Goal: Information Seeking & Learning: Learn about a topic

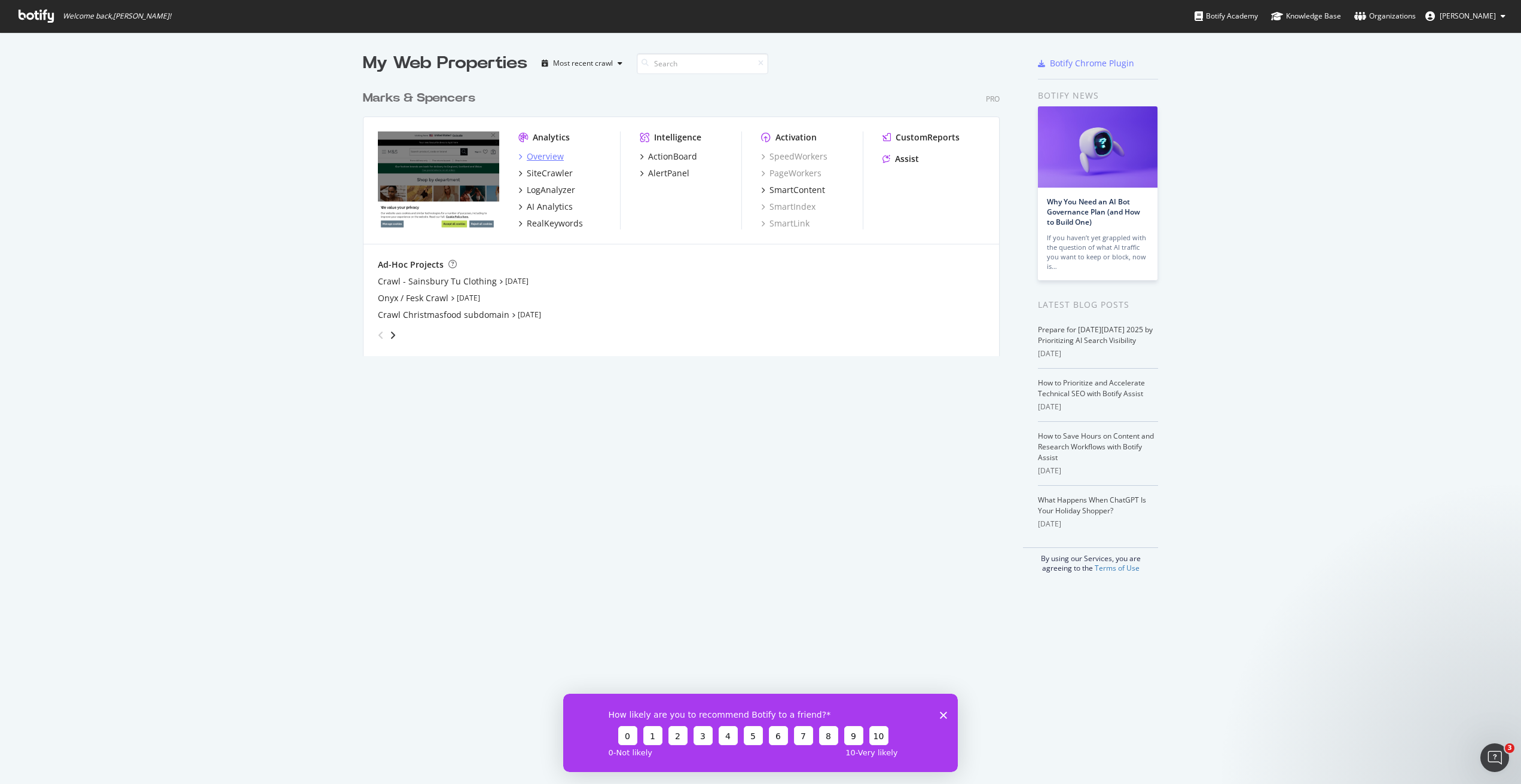
click at [539, 155] on div "Overview" at bounding box center [545, 156] width 37 height 12
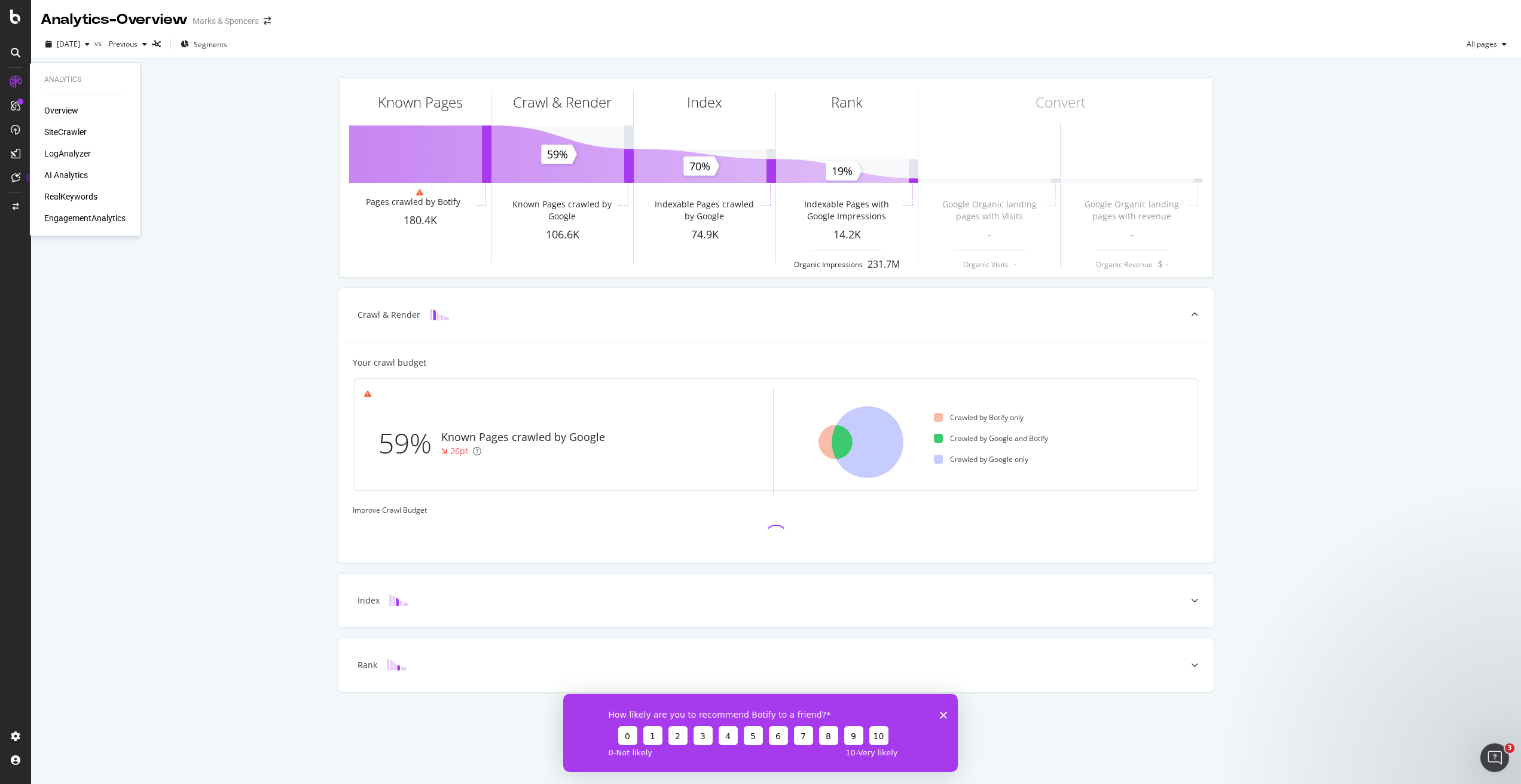
click at [71, 214] on div "EngagementAnalytics" at bounding box center [85, 218] width 82 height 12
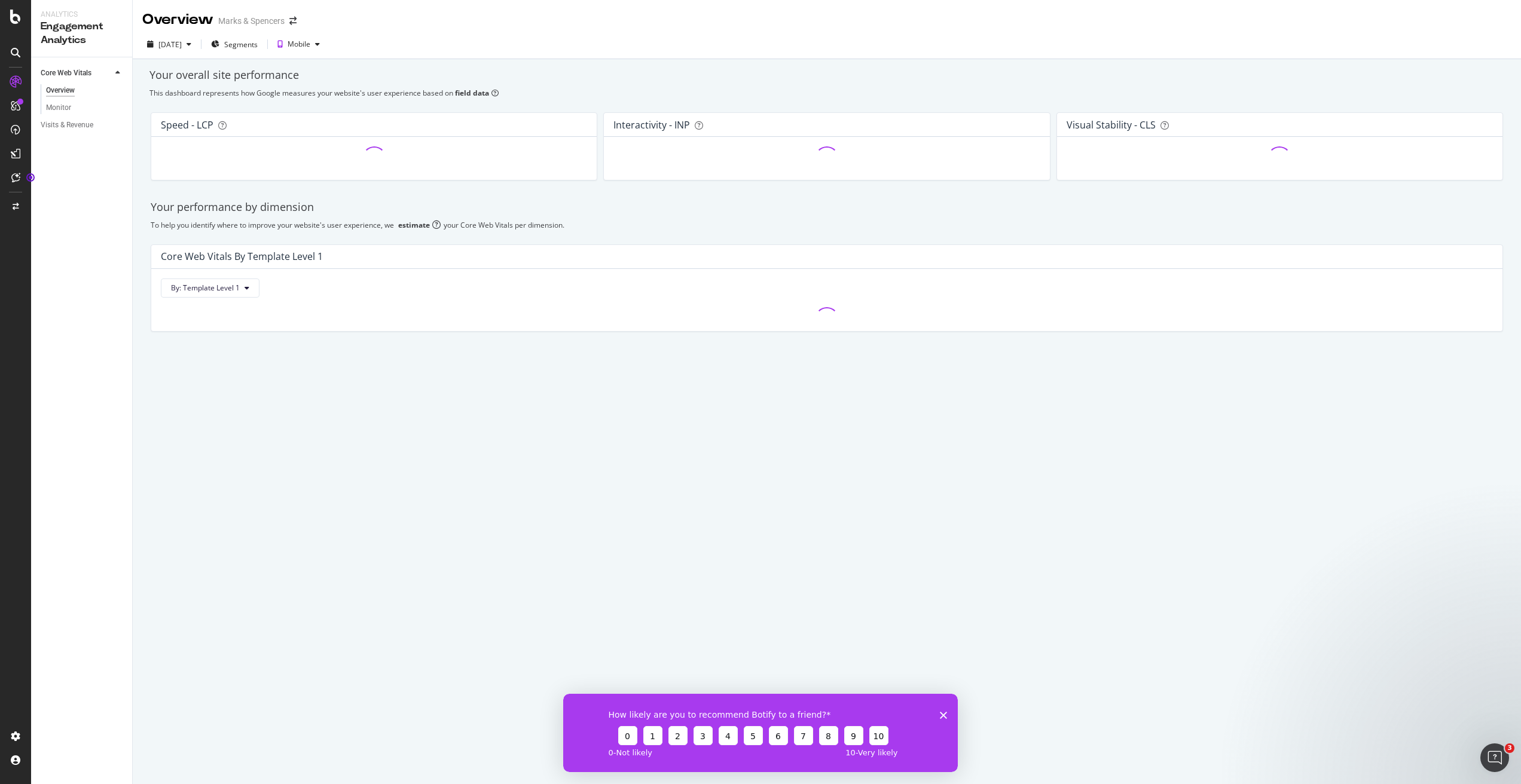
click at [940, 716] on polygon "Close survey" at bounding box center [943, 714] width 7 height 7
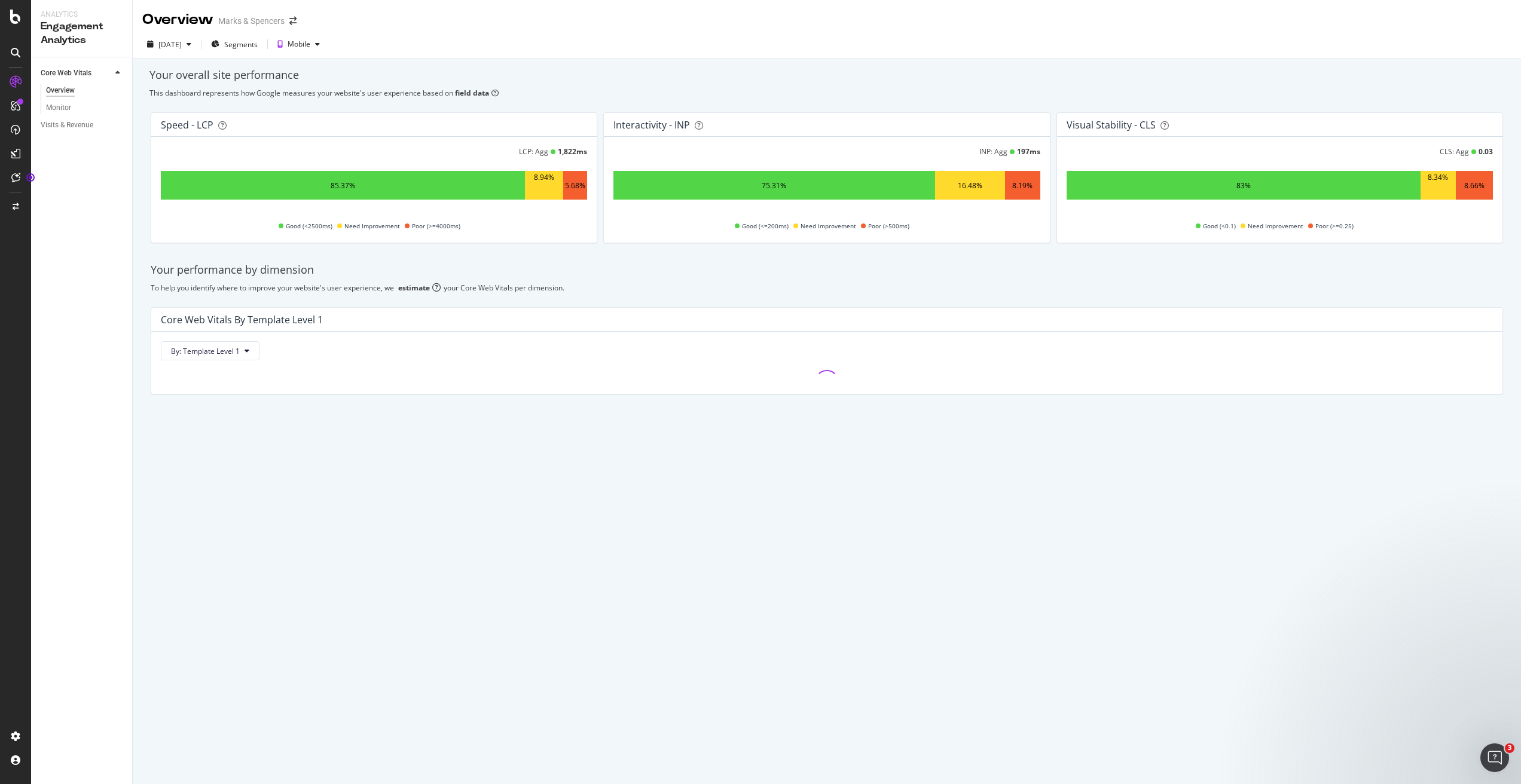
click at [707, 85] on div "Your overall site performance This dashboard represents how Google measures you…" at bounding box center [827, 252] width 1388 height 387
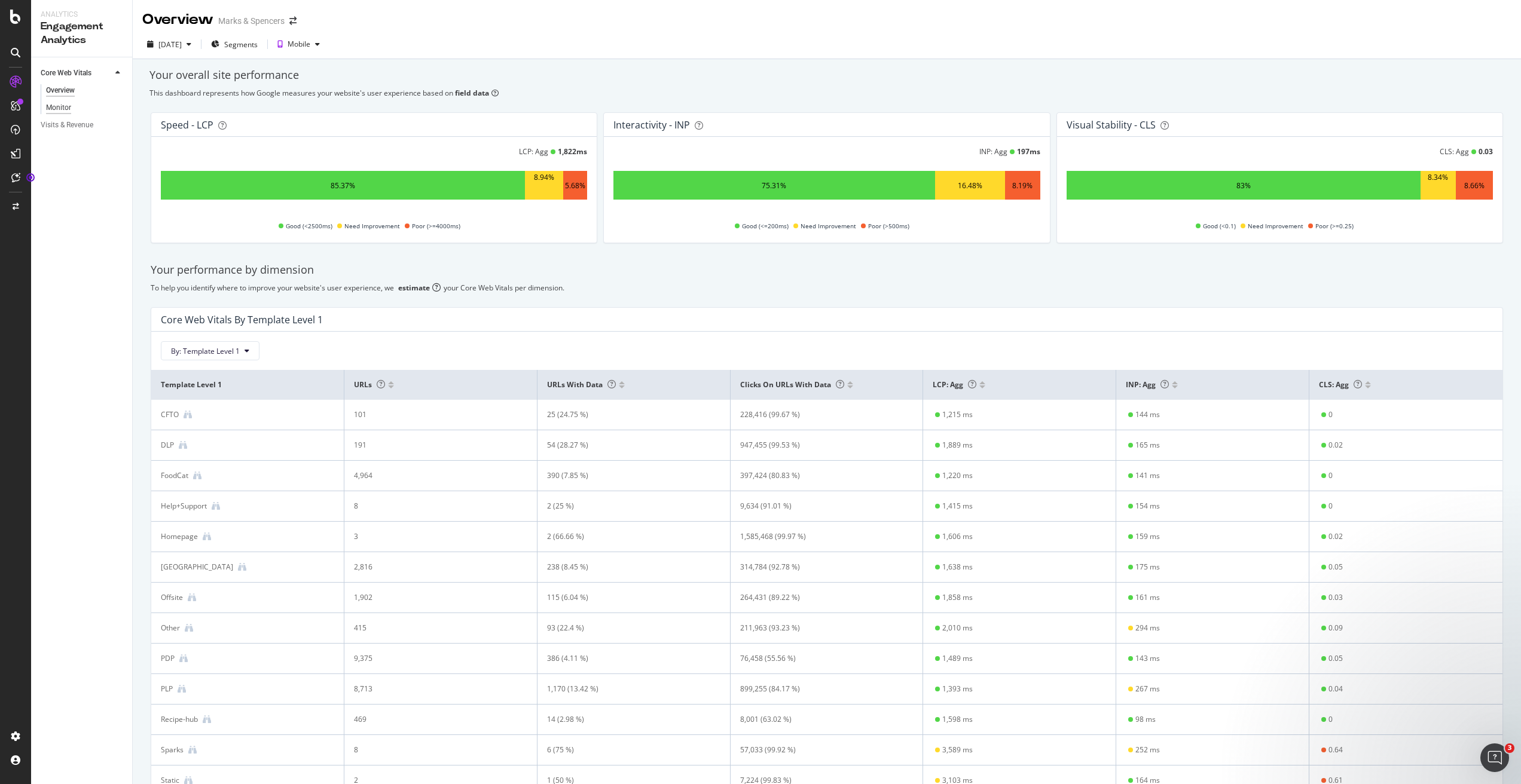
click at [63, 103] on div "Monitor" at bounding box center [58, 108] width 25 height 13
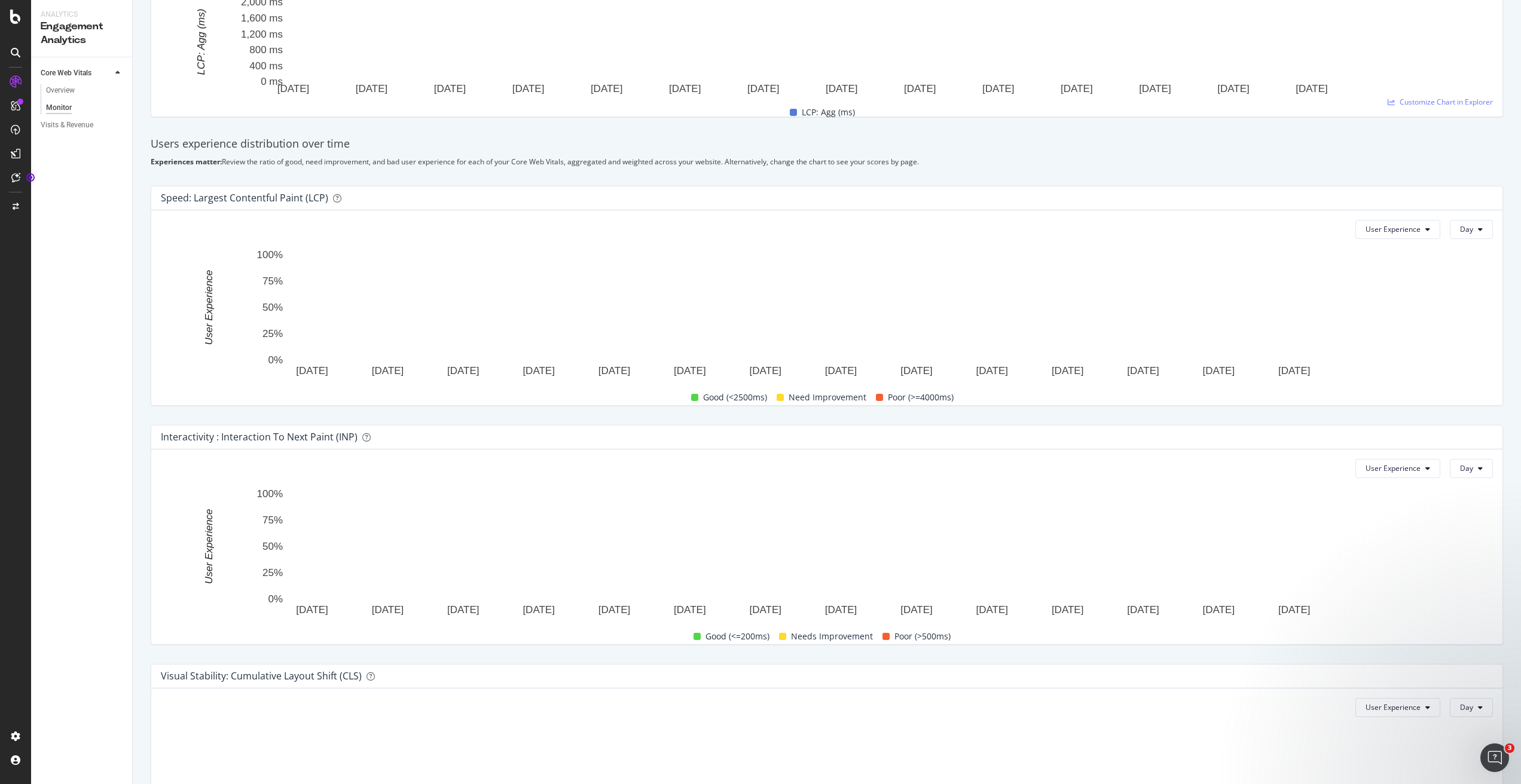
scroll to position [285, 0]
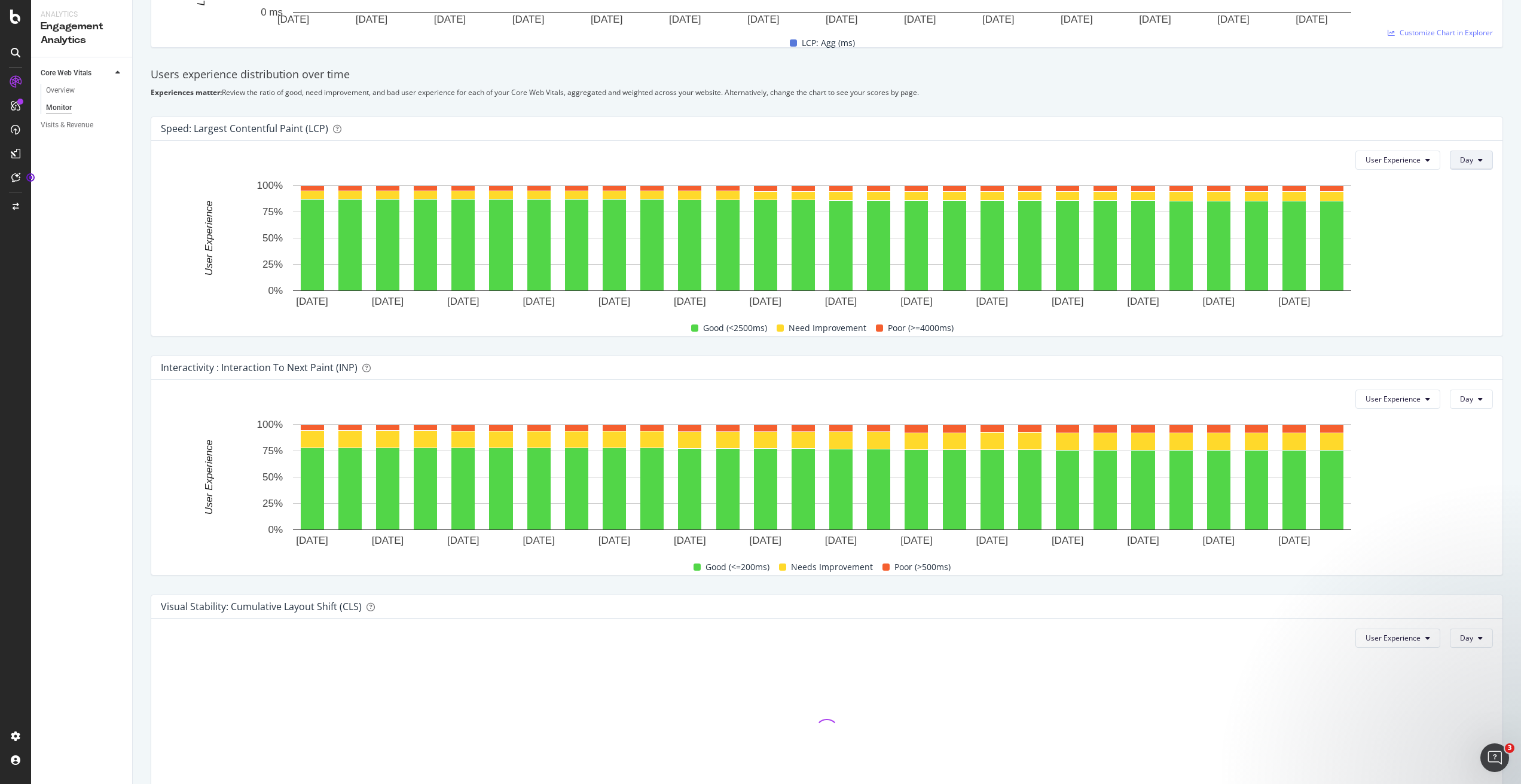
click at [1293, 165] on button "Day" at bounding box center [1471, 160] width 43 height 19
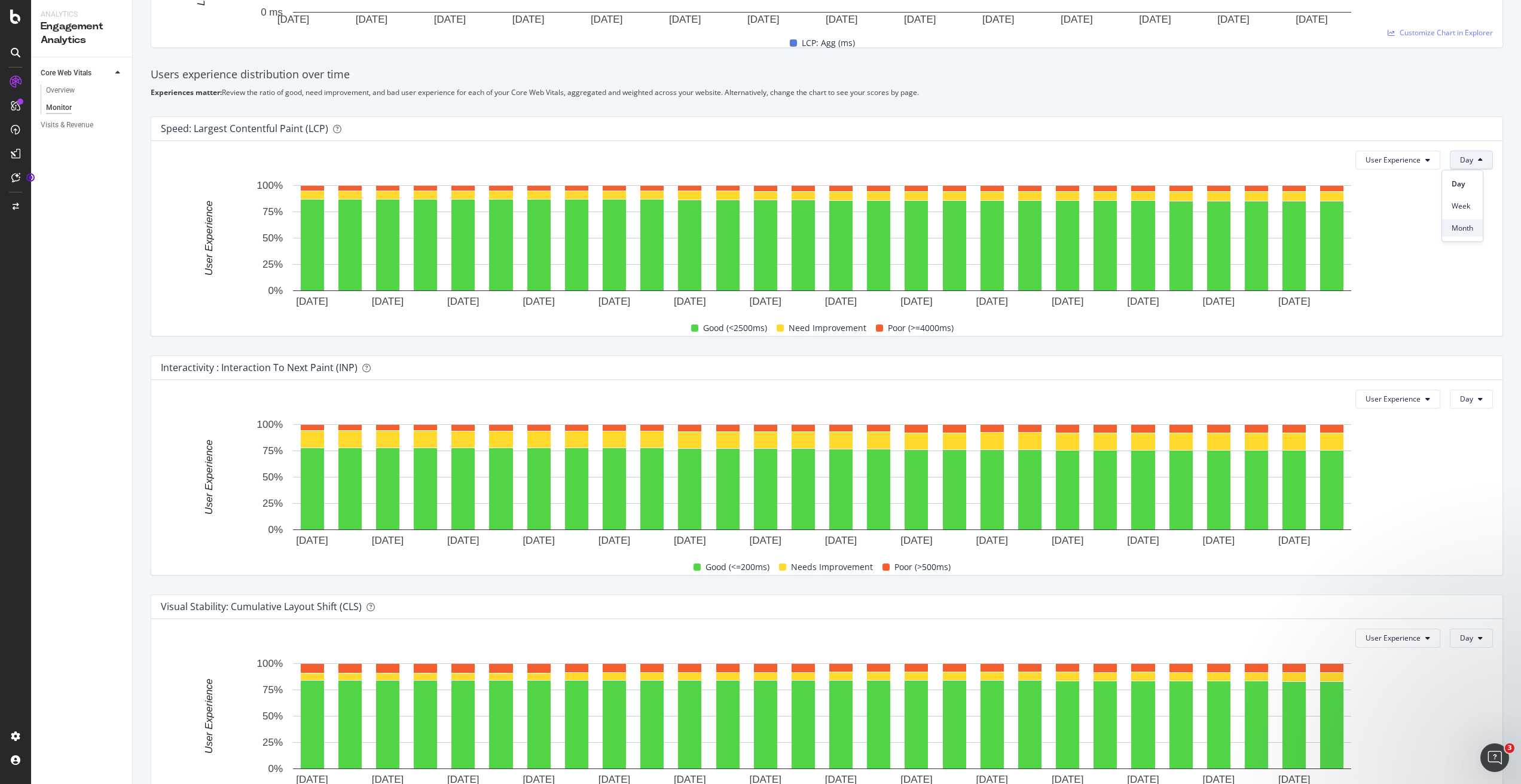
click at [1293, 225] on span "Month" at bounding box center [1462, 228] width 21 height 11
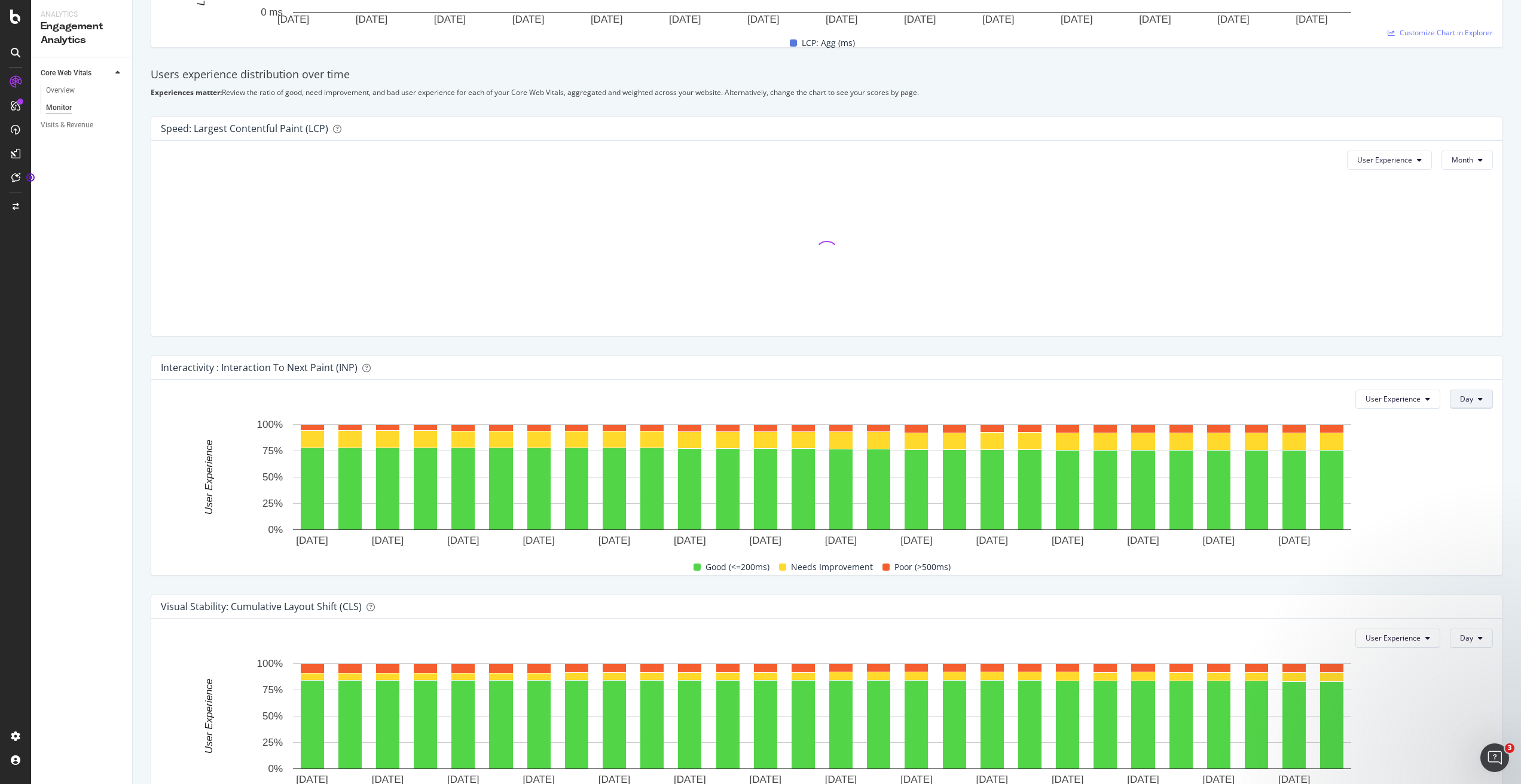
click at [1293, 396] on icon at bounding box center [1480, 399] width 5 height 7
click at [1293, 469] on span "Month" at bounding box center [1462, 467] width 21 height 11
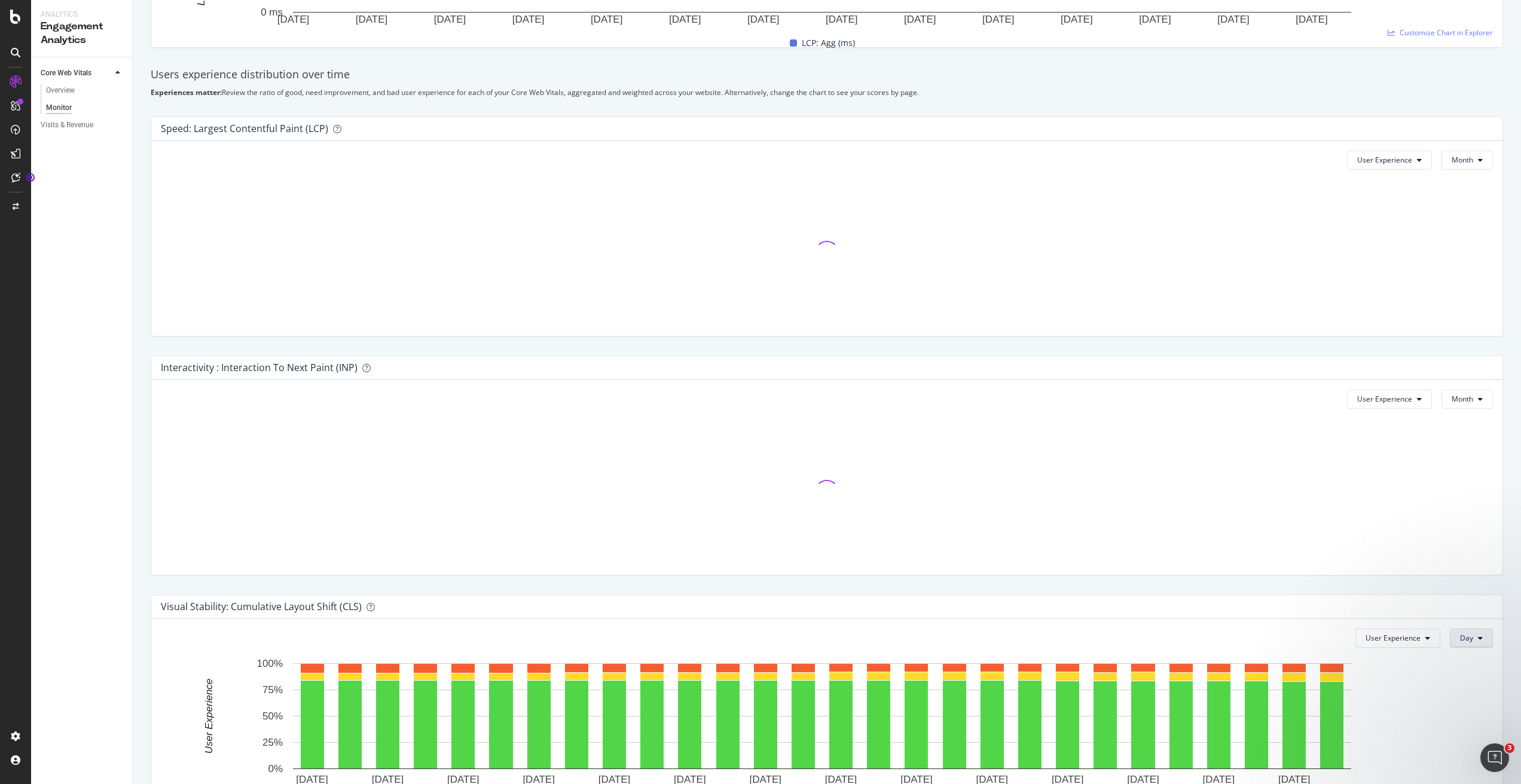
click at [1293, 642] on button "Day" at bounding box center [1471, 638] width 43 height 19
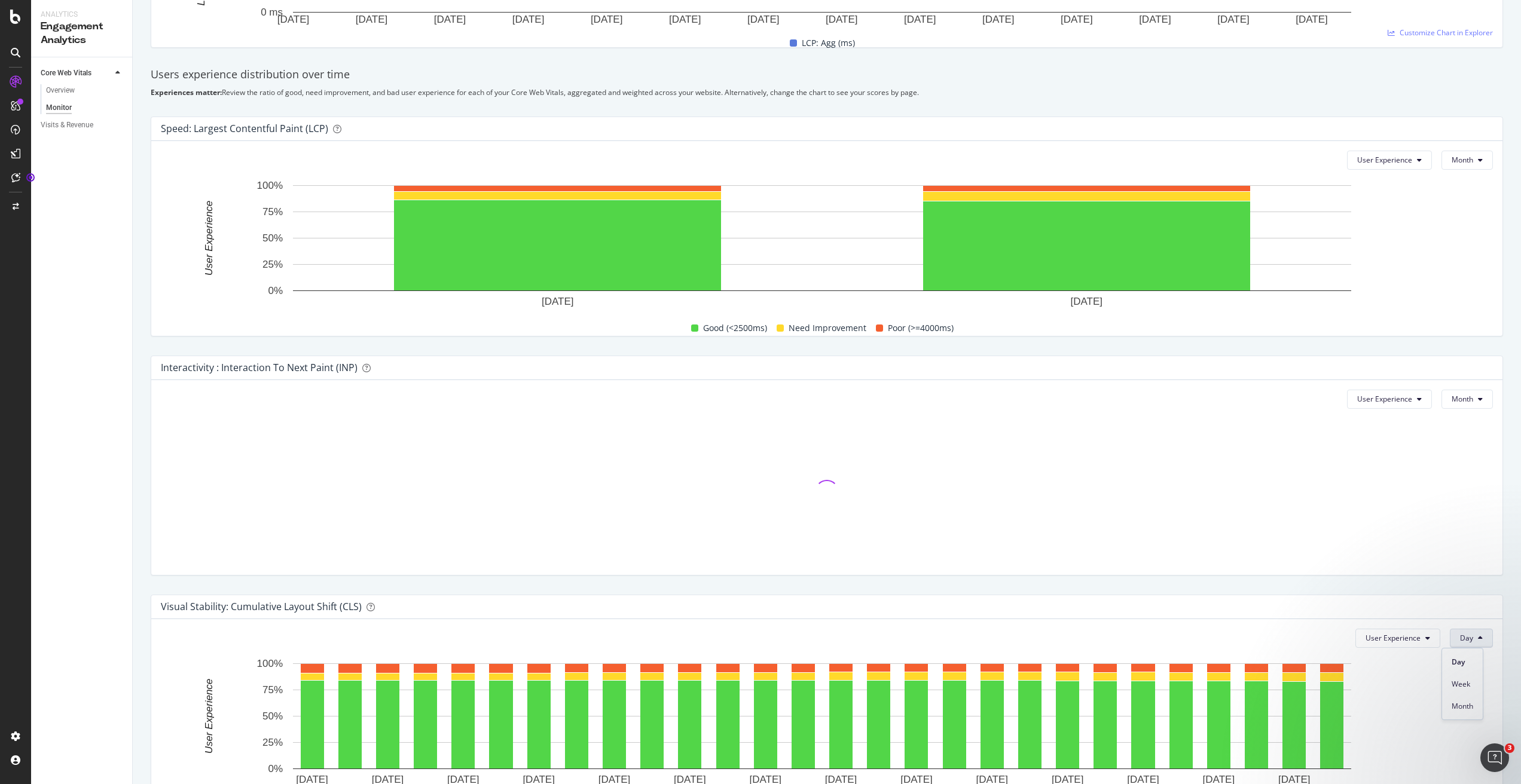
click at [1293, 715] on div "Day Week Month" at bounding box center [1462, 684] width 42 height 72
click at [1293, 709] on span "Month" at bounding box center [1462, 706] width 21 height 11
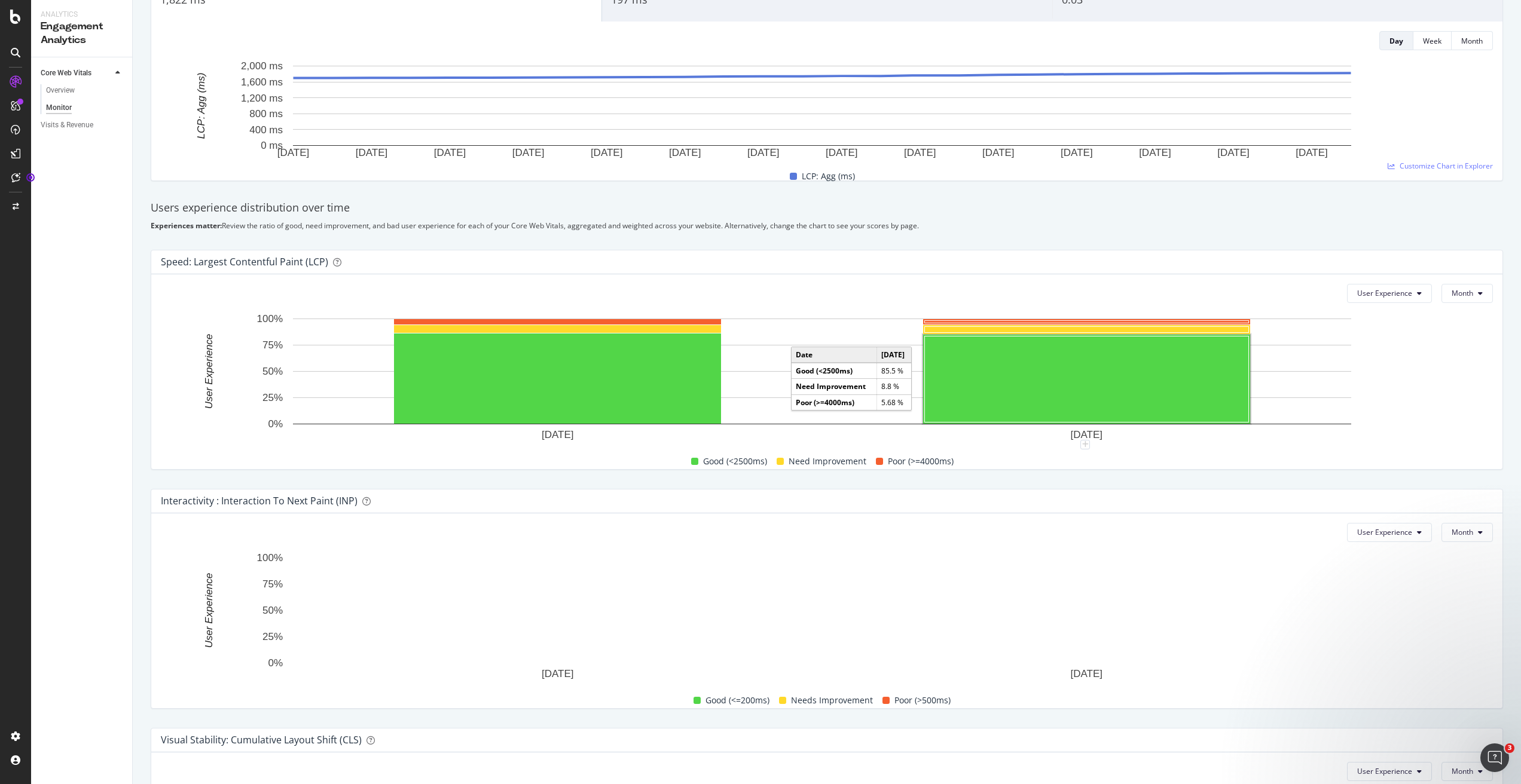
scroll to position [0, 0]
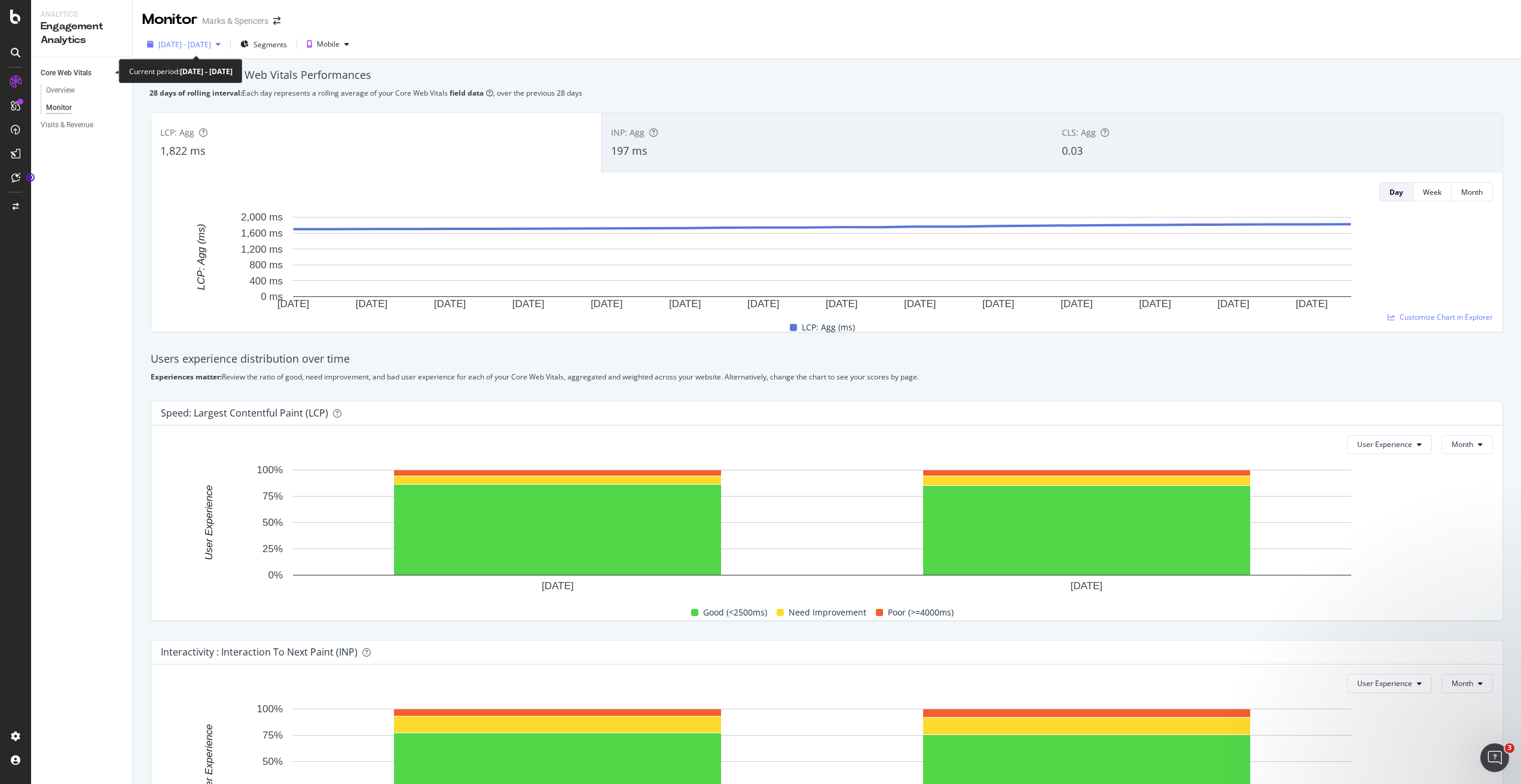
click at [221, 43] on icon "button" at bounding box center [218, 44] width 5 height 7
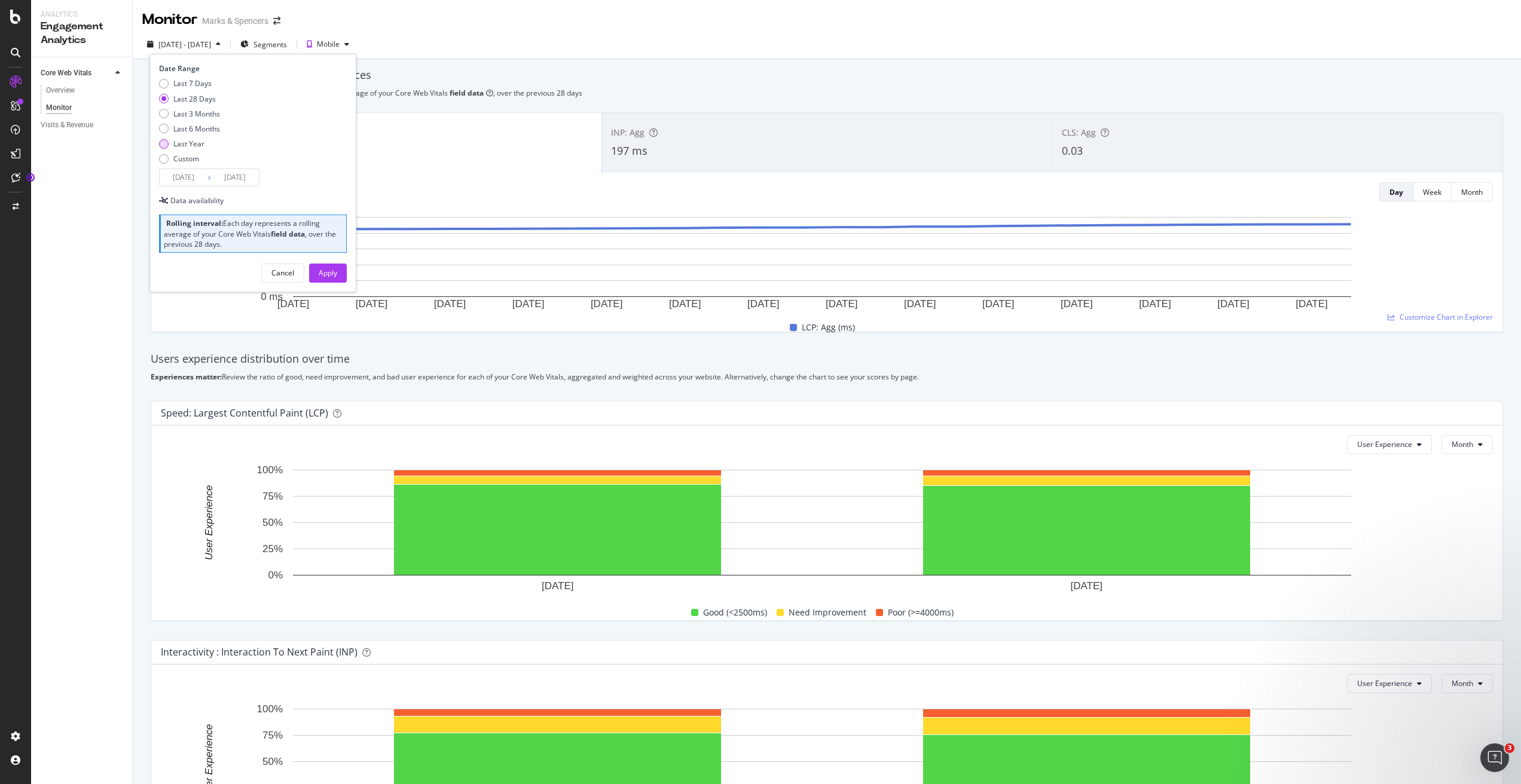
click at [187, 144] on div "Last Year" at bounding box center [189, 144] width 31 height 10
type input "[DATE]"
click at [334, 273] on div "Apply" at bounding box center [328, 273] width 19 height 10
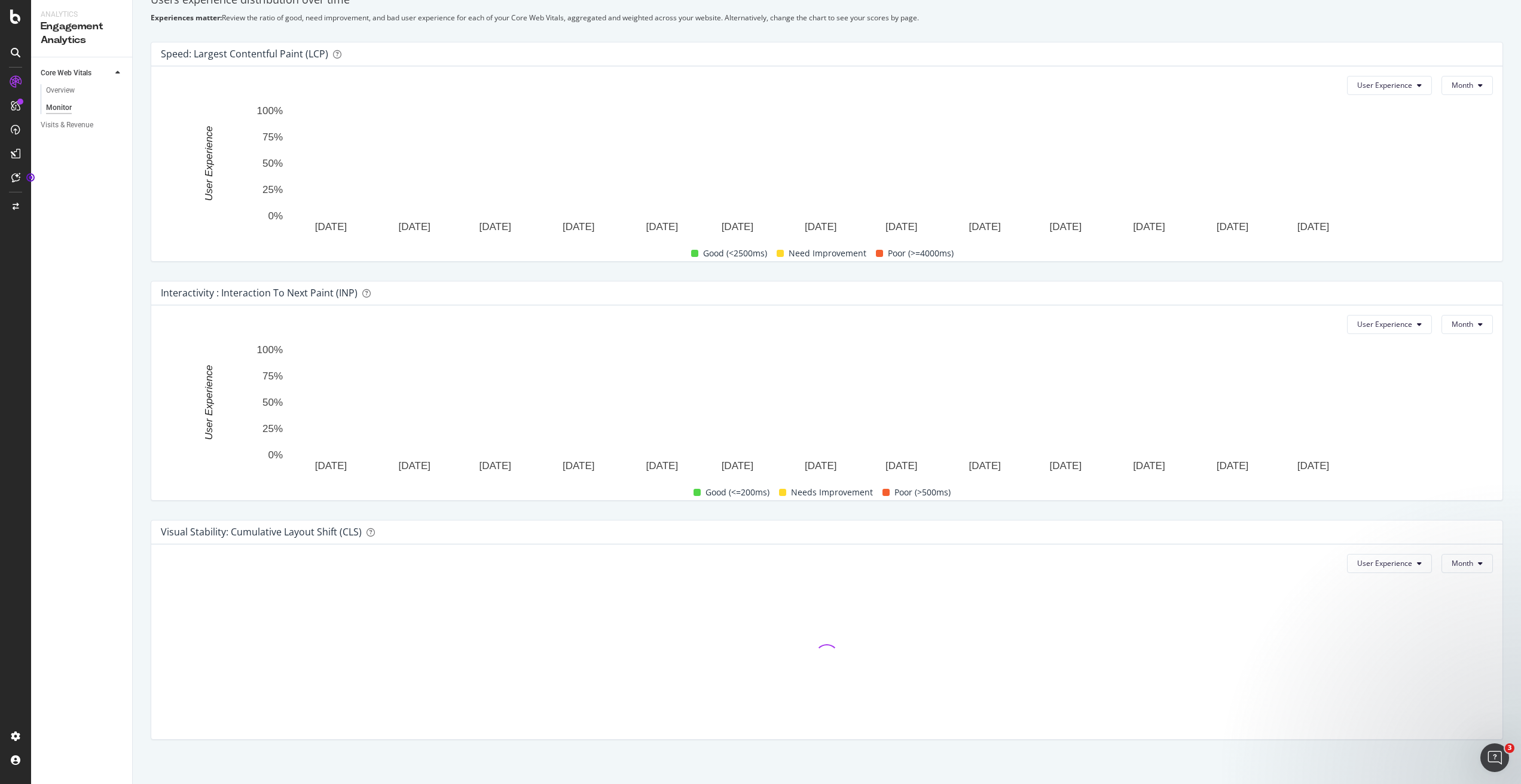
scroll to position [367, 0]
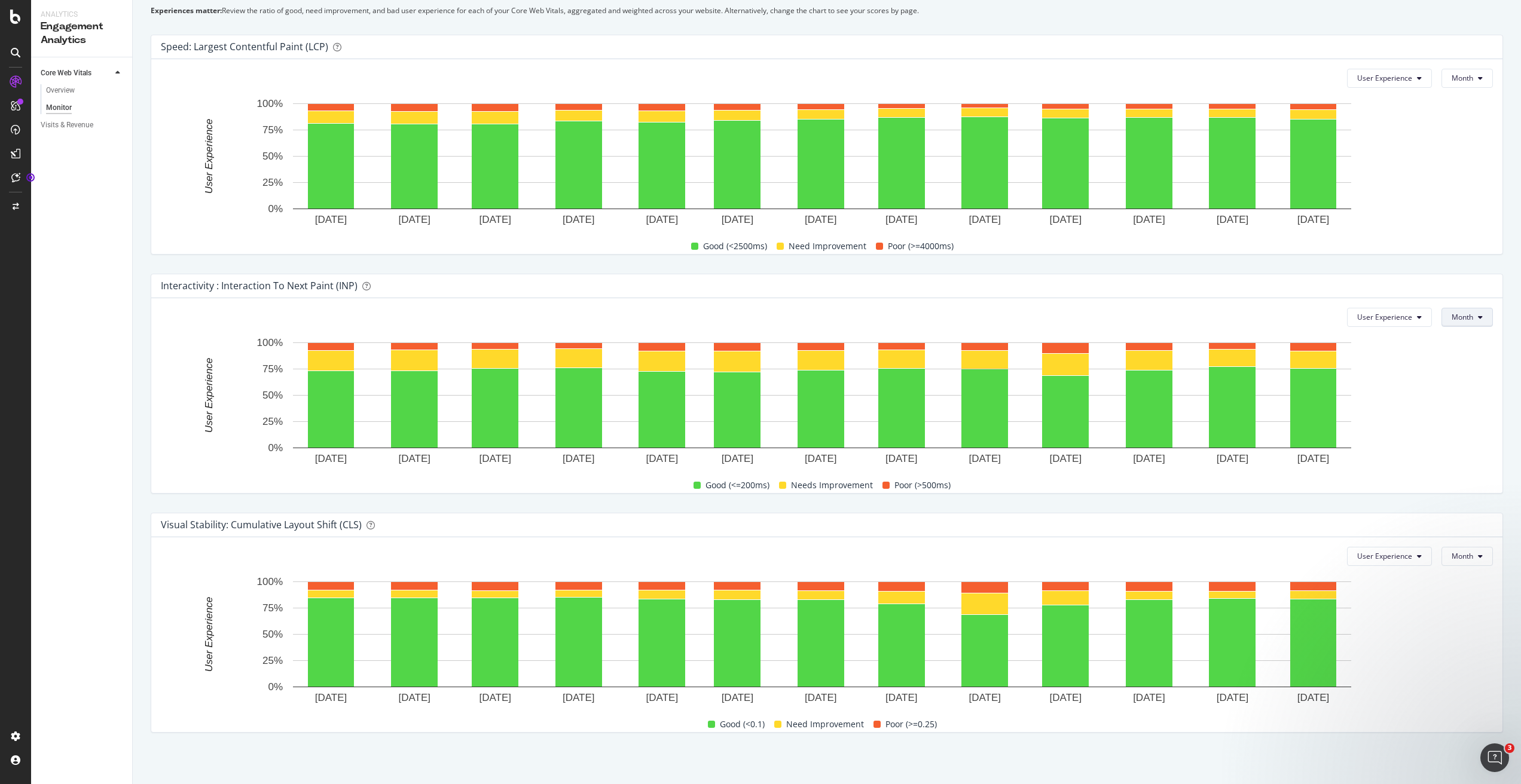
click at [1293, 313] on span "Month" at bounding box center [1462, 317] width 21 height 10
click at [1293, 367] on span "Week" at bounding box center [1454, 363] width 23 height 11
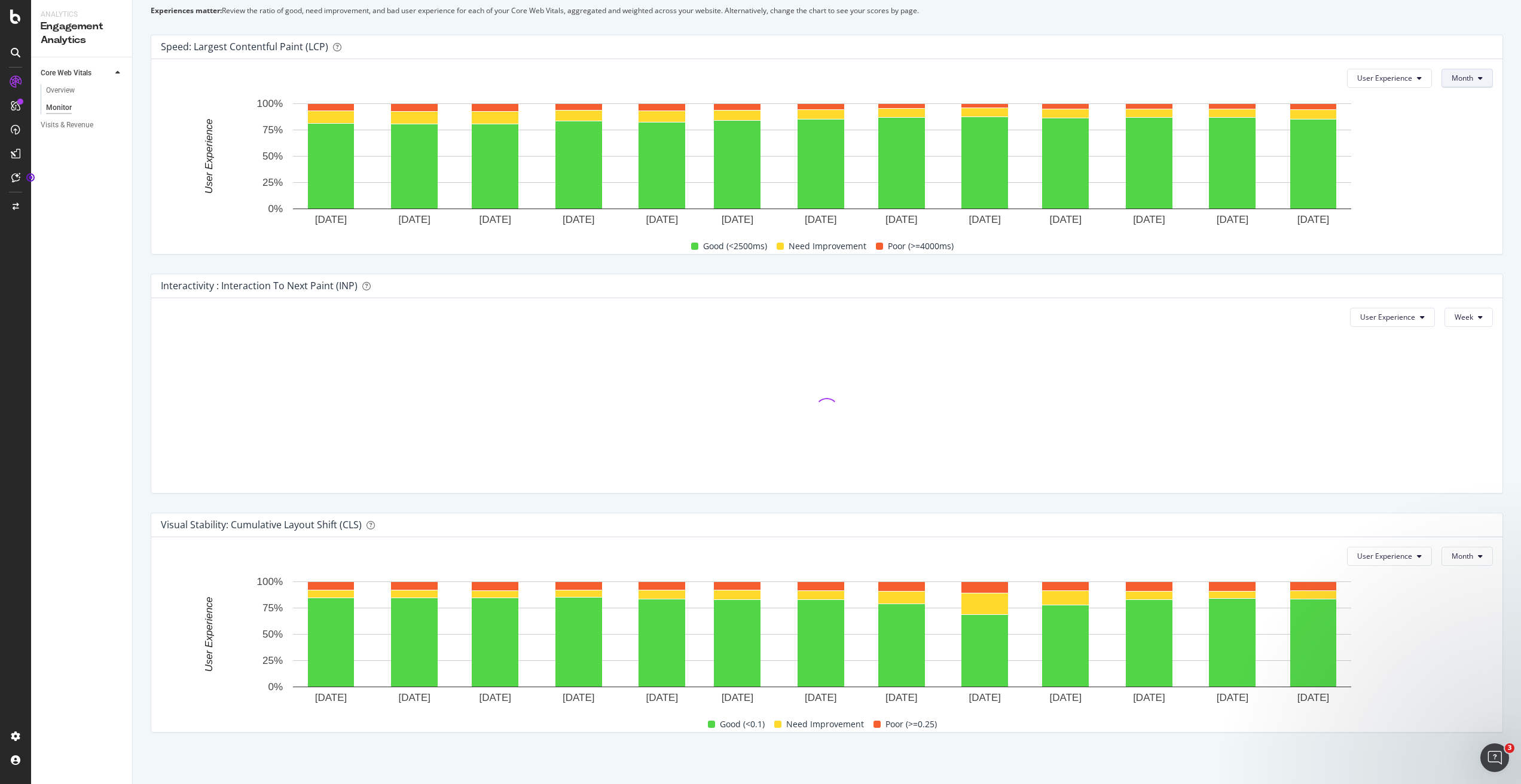
click at [1293, 80] on span "Month" at bounding box center [1462, 78] width 21 height 10
click at [1293, 117] on div "Week" at bounding box center [1455, 124] width 43 height 18
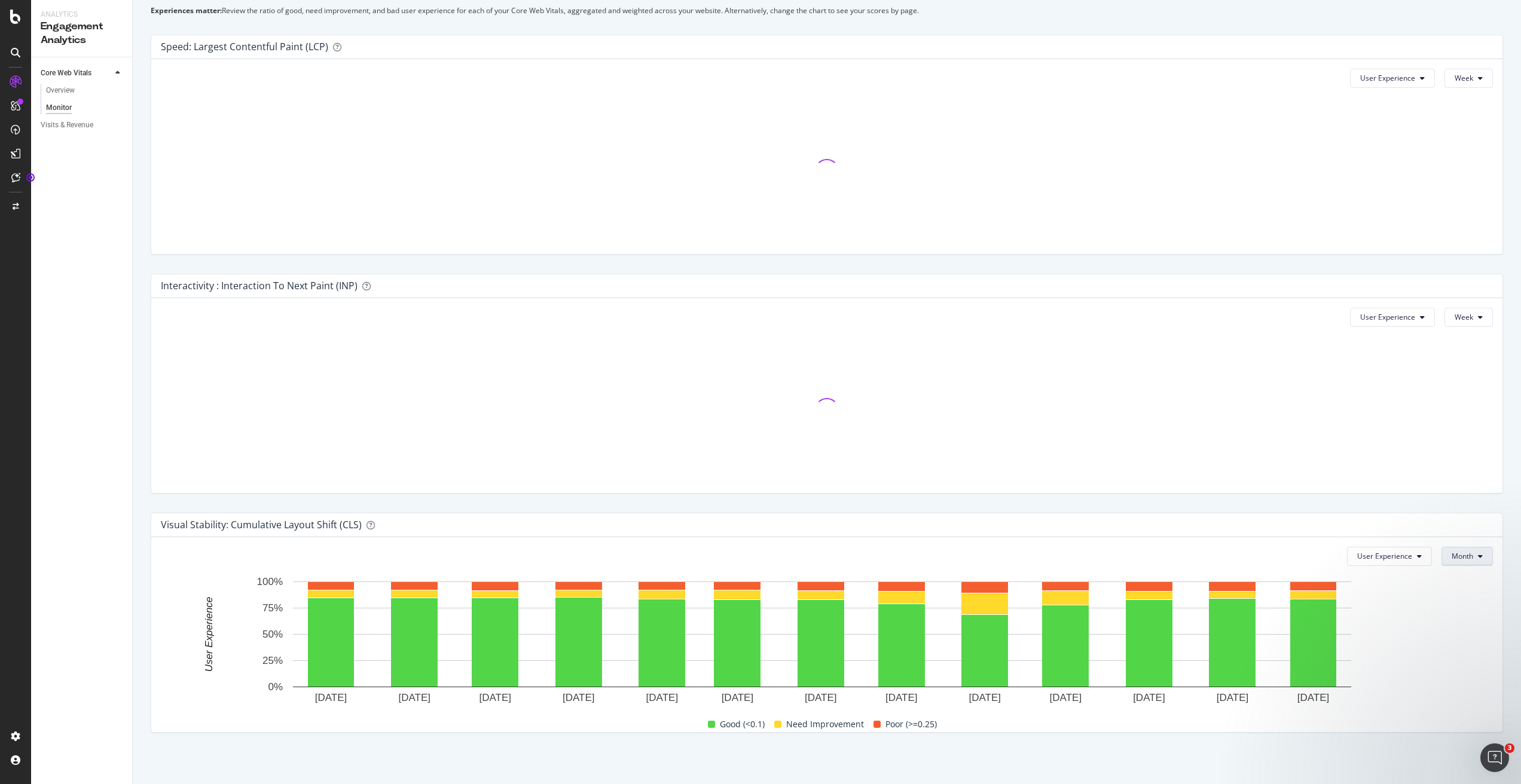
click at [1293, 558] on span "Month" at bounding box center [1462, 556] width 21 height 10
drag, startPoint x: 1456, startPoint y: 592, endPoint x: 1459, endPoint y: 600, distance: 8.5
click at [1293, 600] on div "Week" at bounding box center [1455, 599] width 43 height 22
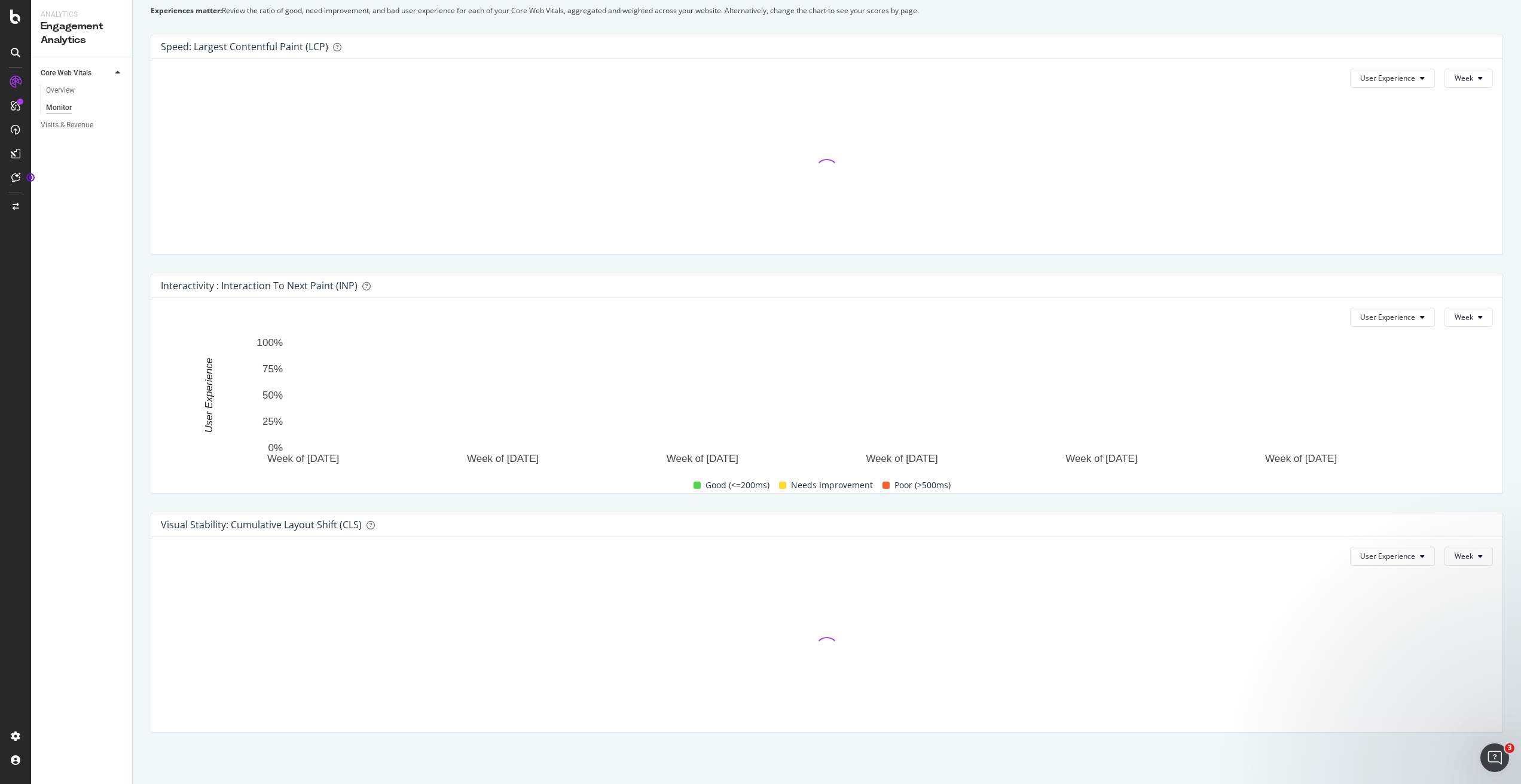
click at [1293, 402] on div "User Experience Week Week of [DATE] Week of [DATE] Week of [DATE] Week of [DATE…" at bounding box center [826, 395] width 1351 height 195
